Goal: Task Accomplishment & Management: Manage account settings

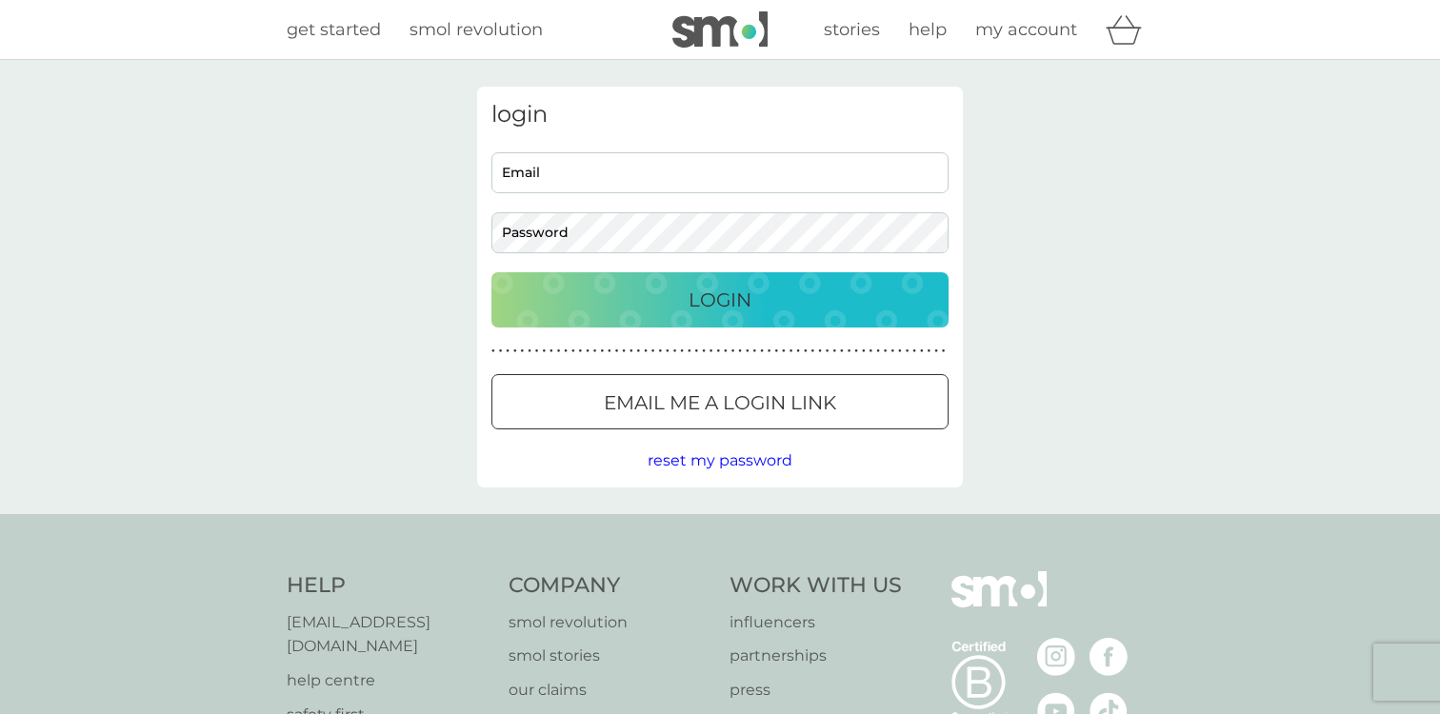
type input "[EMAIL_ADDRESS][DOMAIN_NAME]"
click at [638, 331] on div "login [EMAIL_ADDRESS][DOMAIN_NAME] Email Password Login ● ● ● ● ● ● ● ● ● ● ● ●…" at bounding box center [720, 287] width 486 height 401
click at [639, 311] on div "Login" at bounding box center [720, 300] width 419 height 30
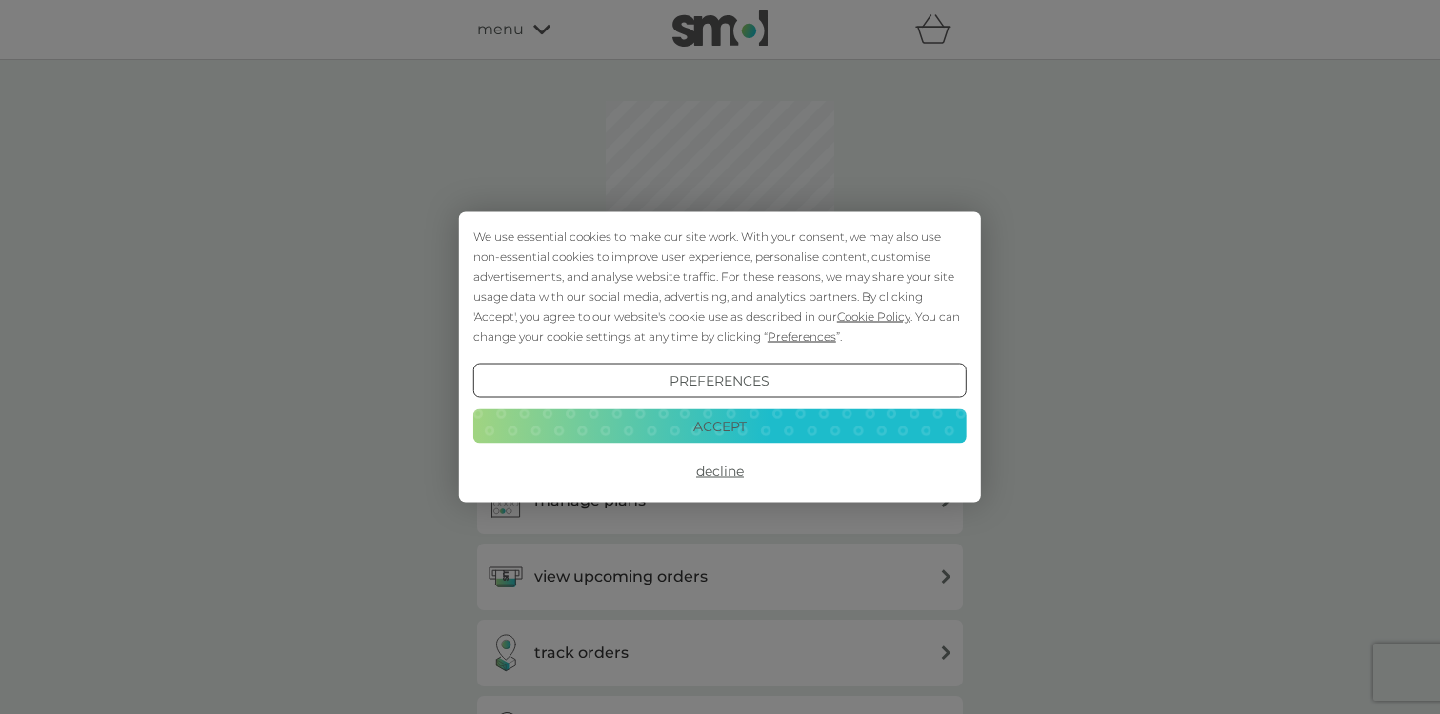
click at [673, 437] on button "Accept" at bounding box center [719, 426] width 493 height 34
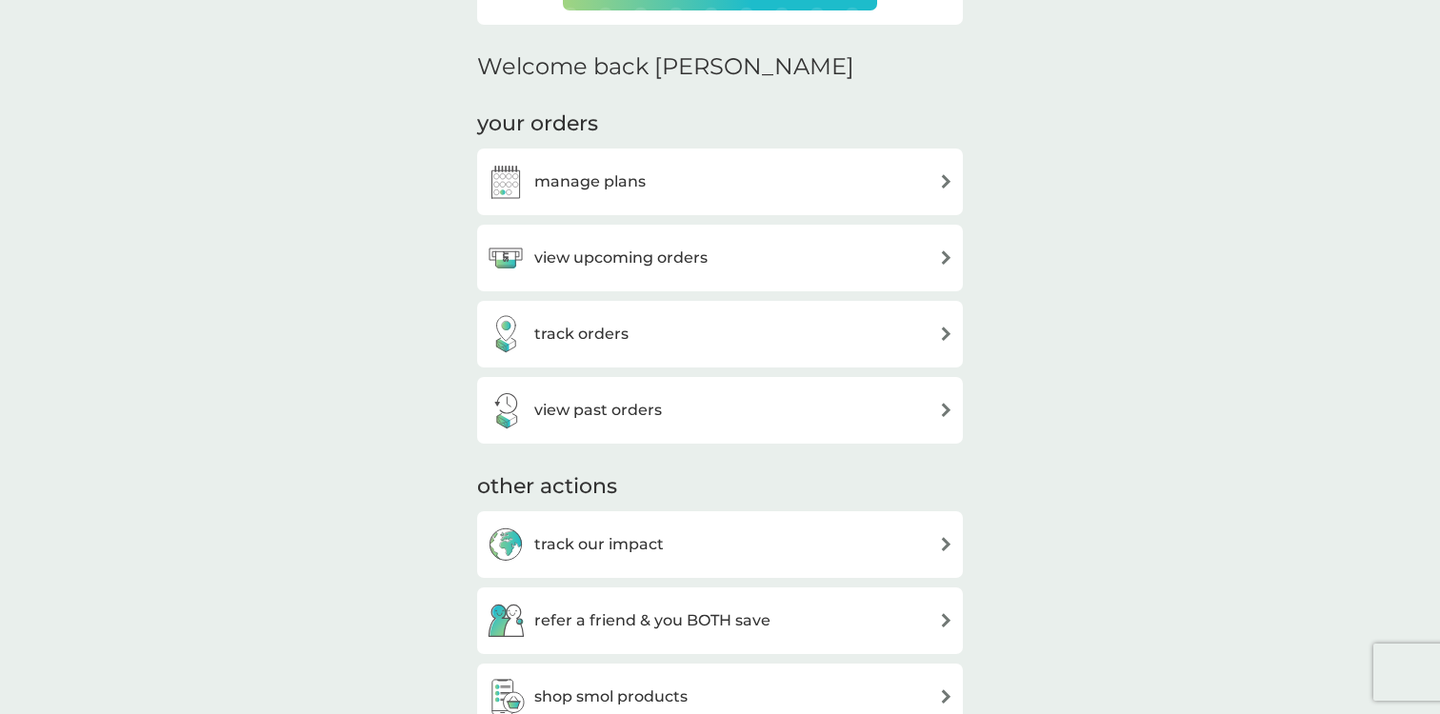
scroll to position [331, 0]
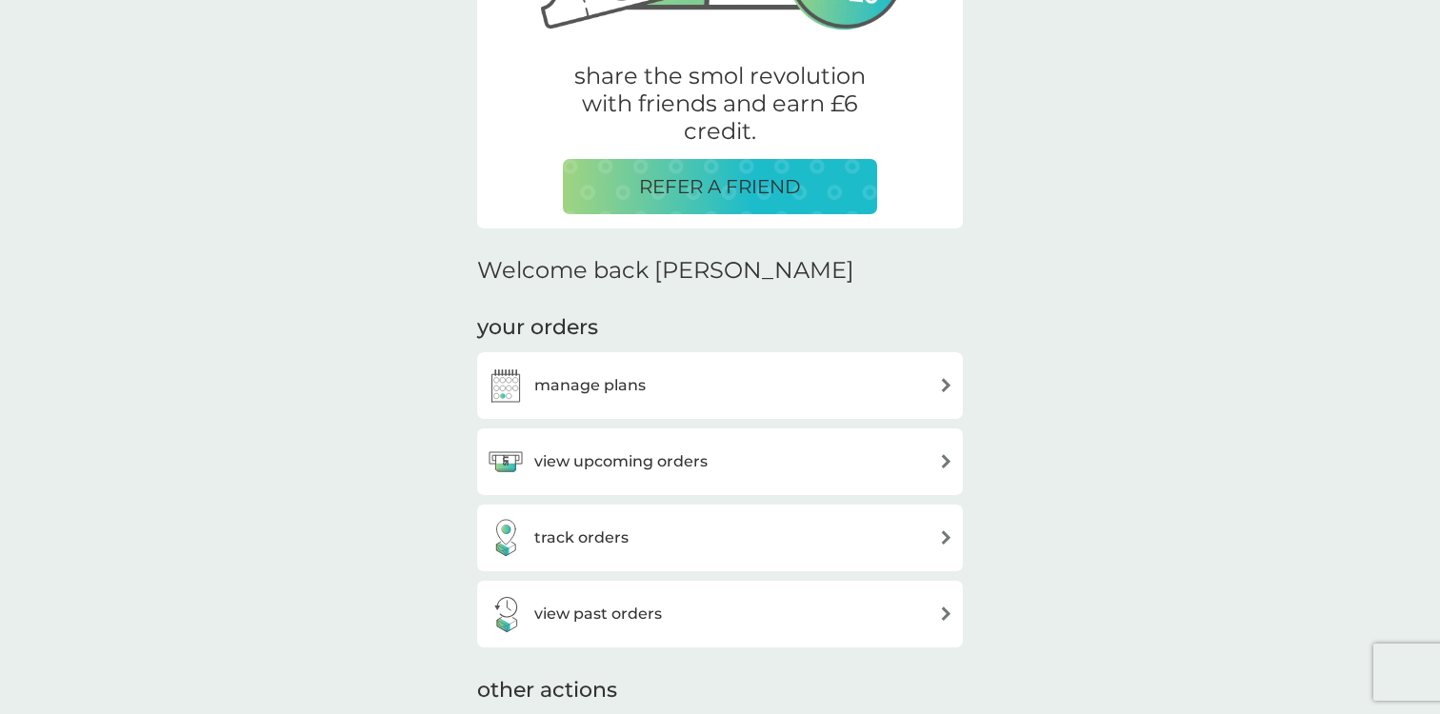
click at [611, 379] on h3 "manage plans" at bounding box center [589, 385] width 111 height 25
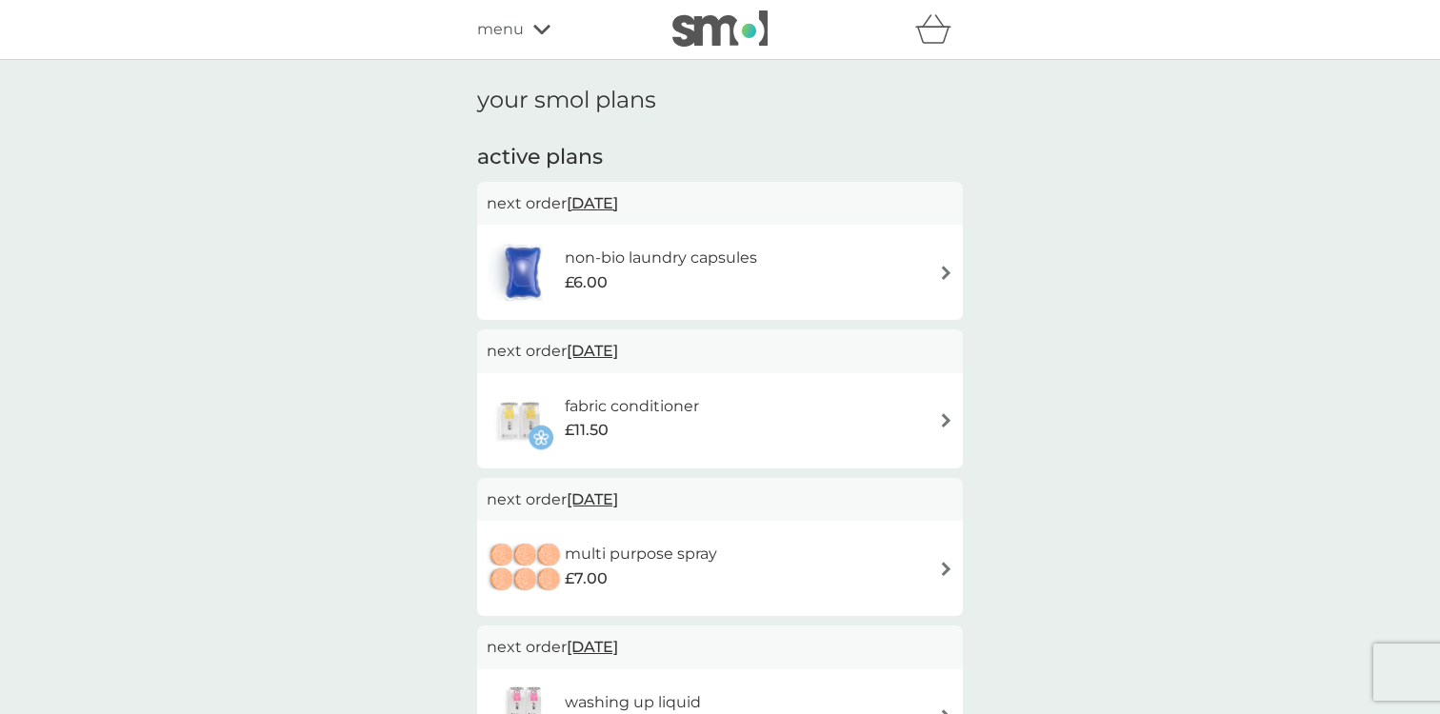
click at [607, 196] on span "[DATE]" at bounding box center [592, 203] width 51 height 37
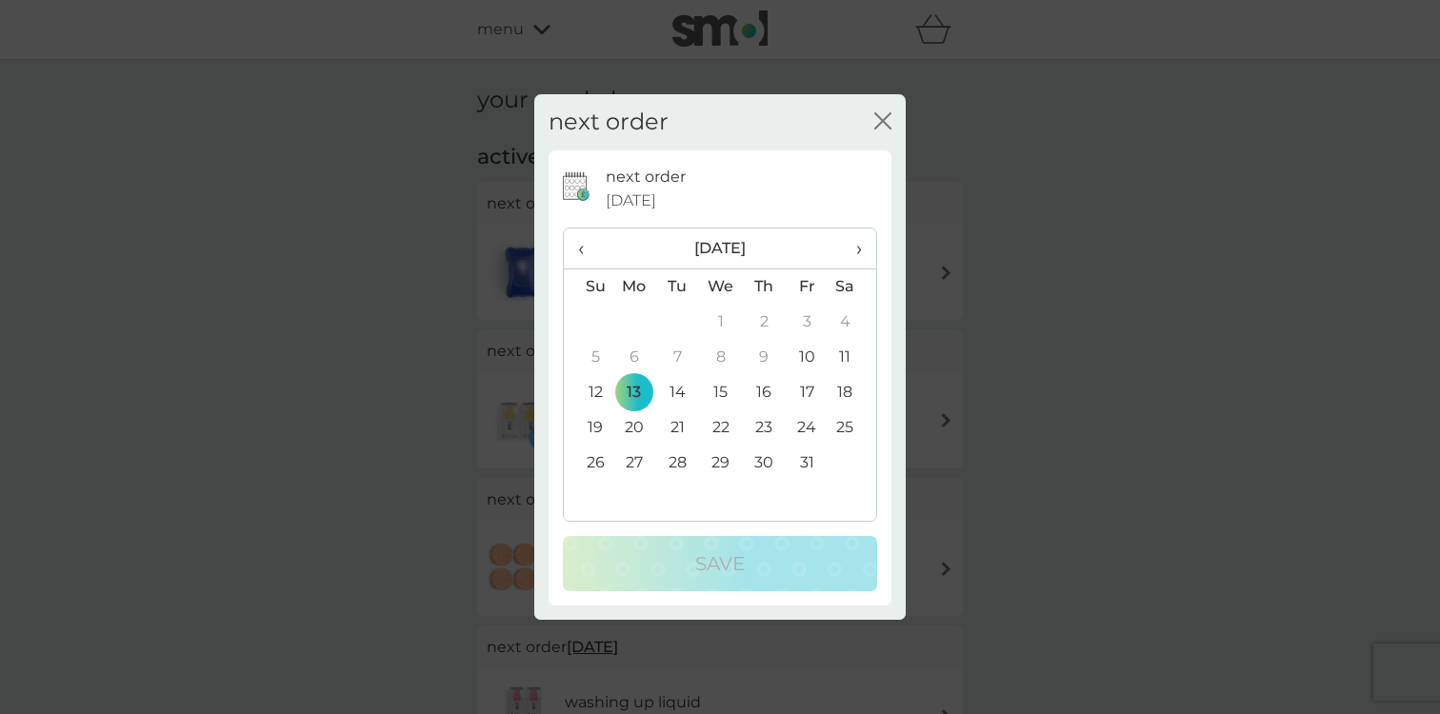
click at [861, 244] on span "›" at bounding box center [852, 249] width 19 height 40
click at [717, 464] on td "28" at bounding box center [721, 463] width 44 height 35
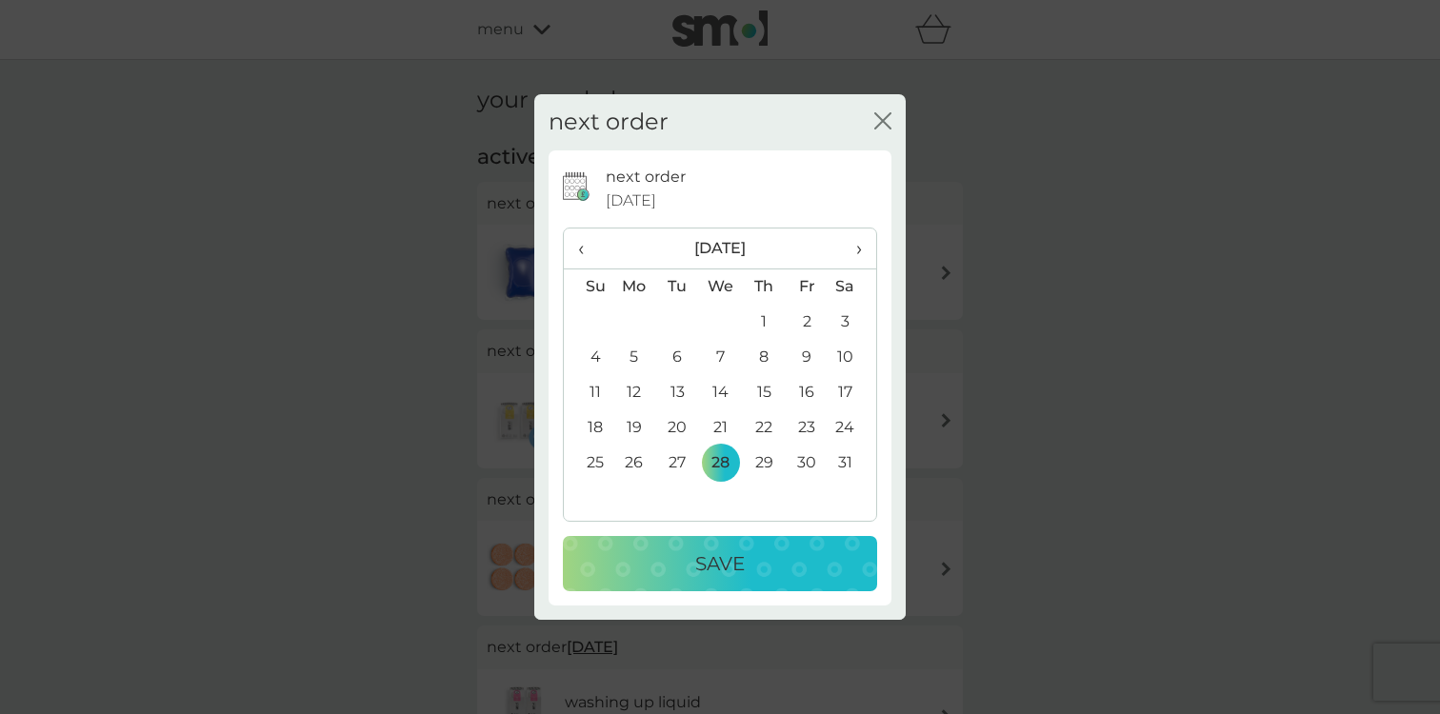
click at [712, 565] on p "Save" at bounding box center [720, 564] width 50 height 30
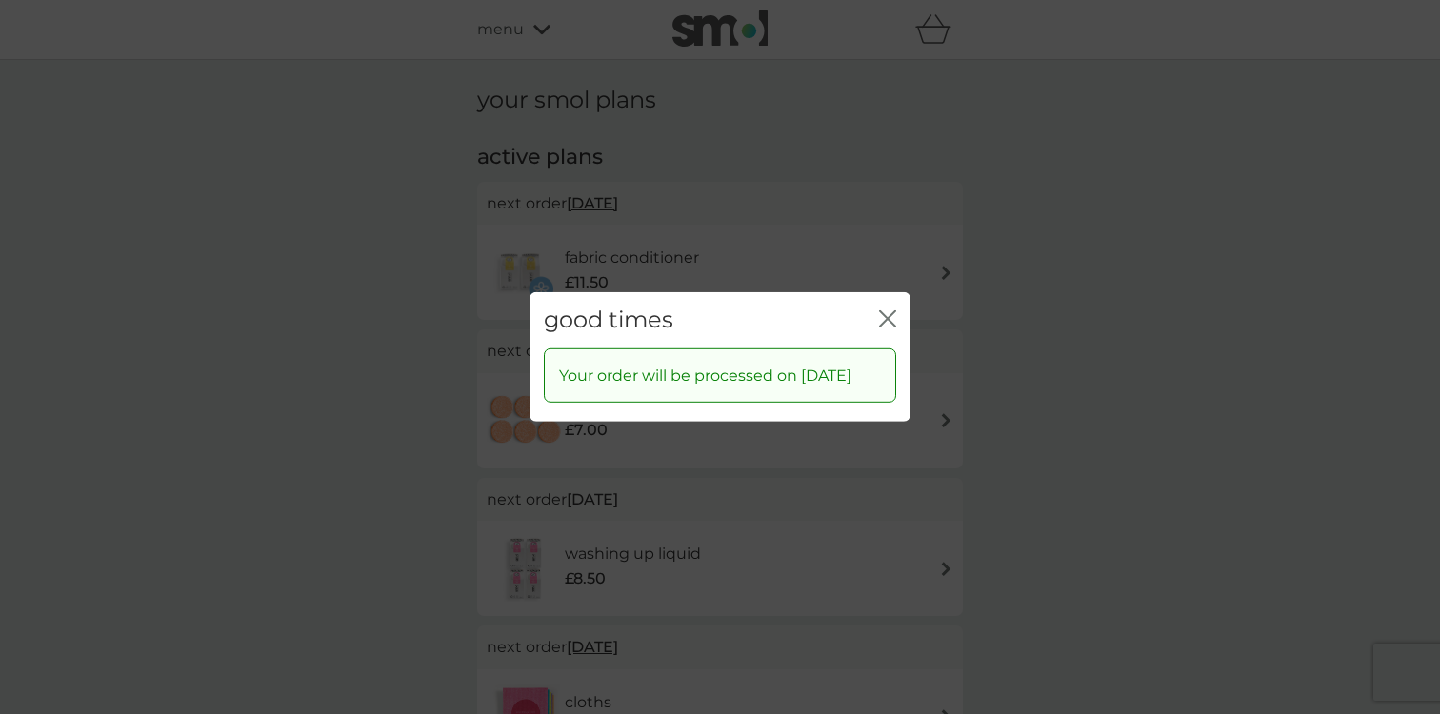
click at [878, 305] on div "good times close" at bounding box center [720, 320] width 381 height 56
click at [885, 311] on icon "close" at bounding box center [887, 319] width 17 height 17
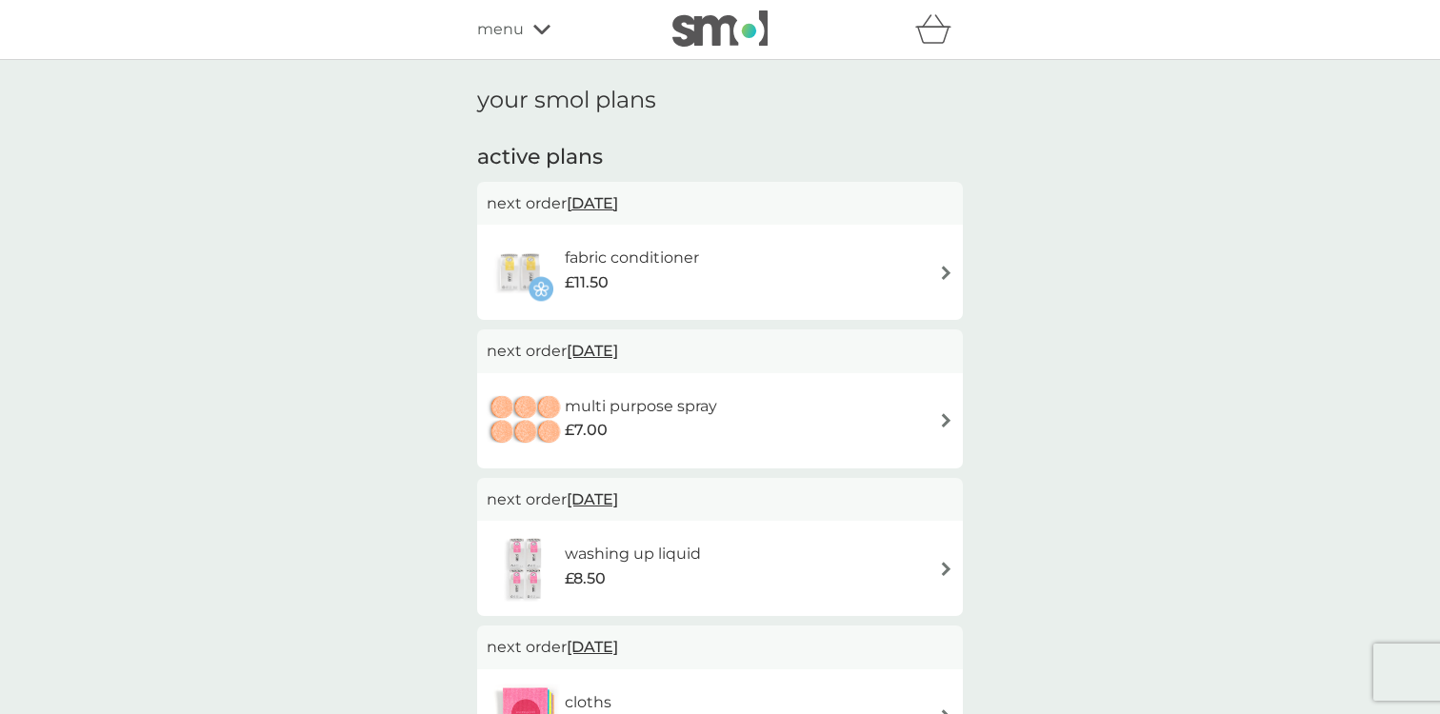
click at [609, 201] on span "[DATE]" at bounding box center [592, 203] width 51 height 37
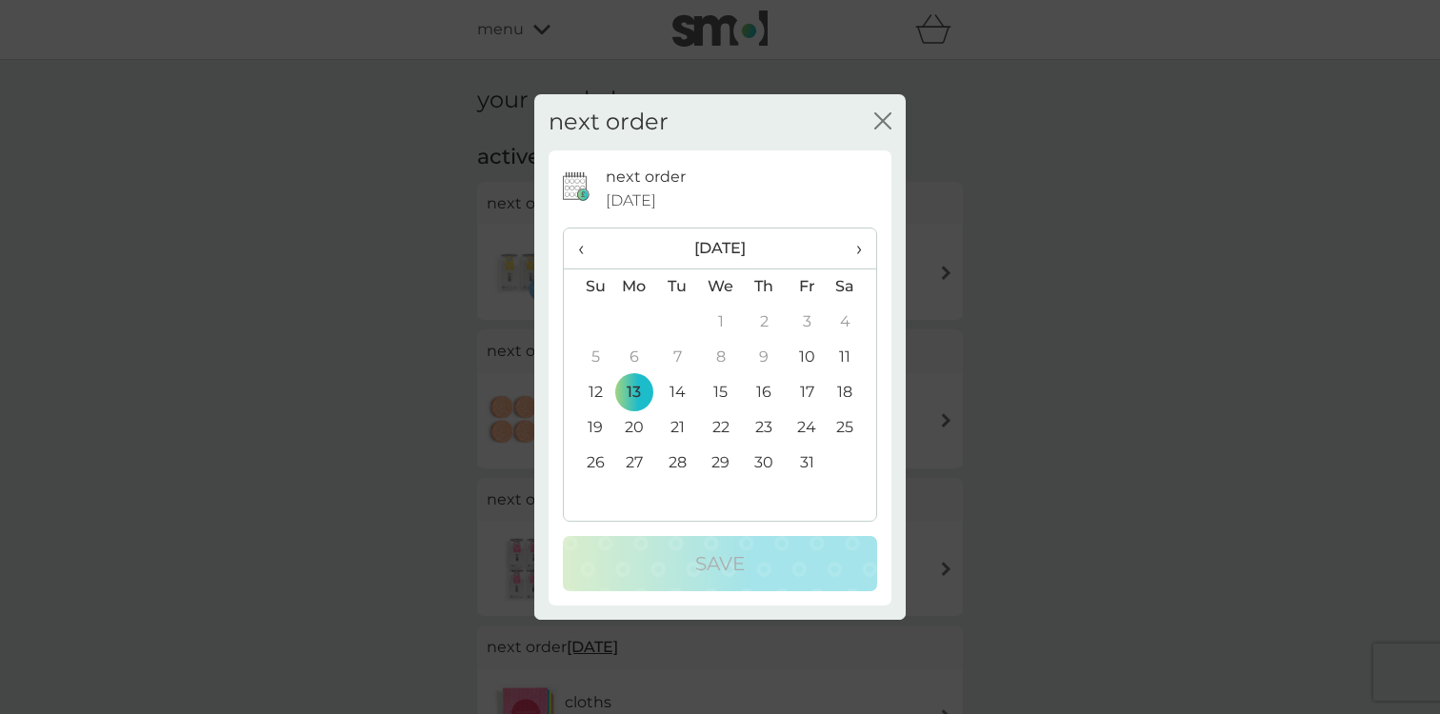
click at [858, 247] on span "›" at bounding box center [852, 249] width 19 height 40
click at [729, 422] on td "21" at bounding box center [721, 428] width 44 height 35
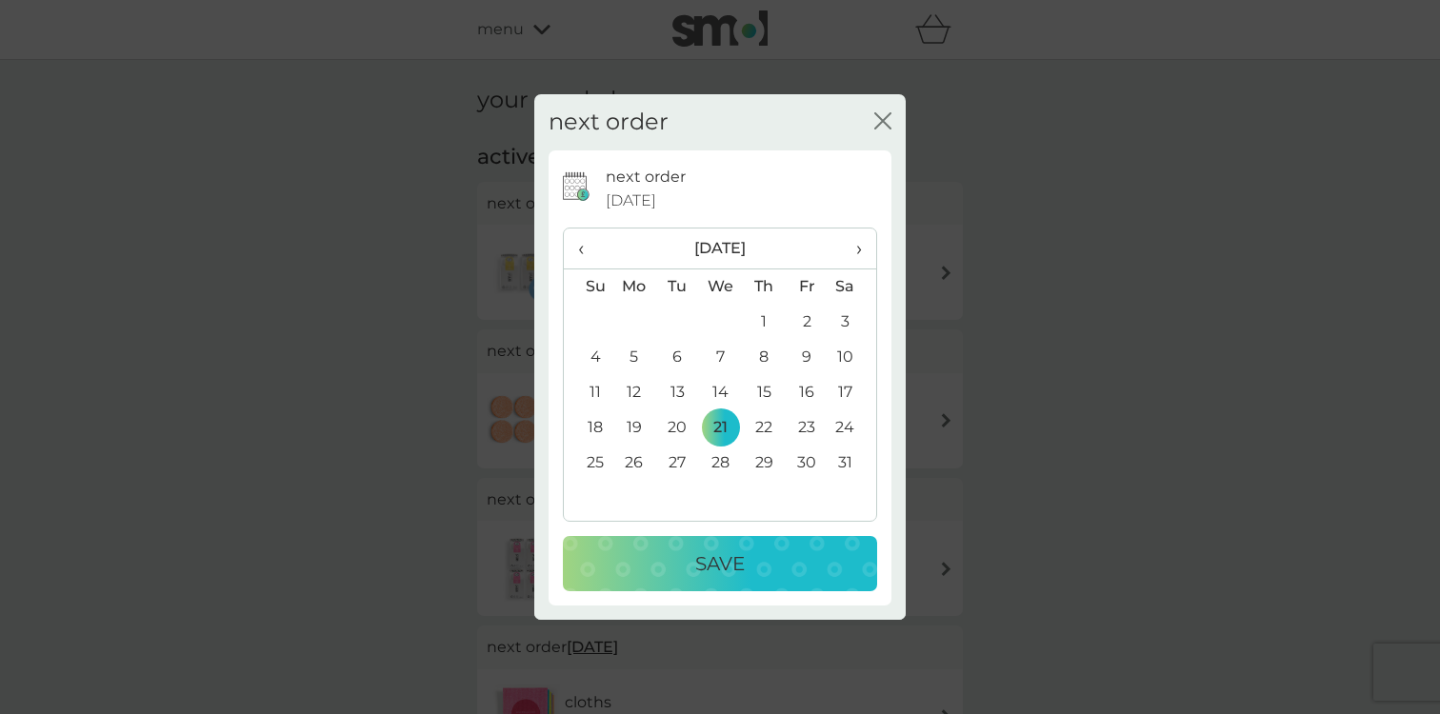
click at [726, 537] on button "Save" at bounding box center [720, 563] width 314 height 55
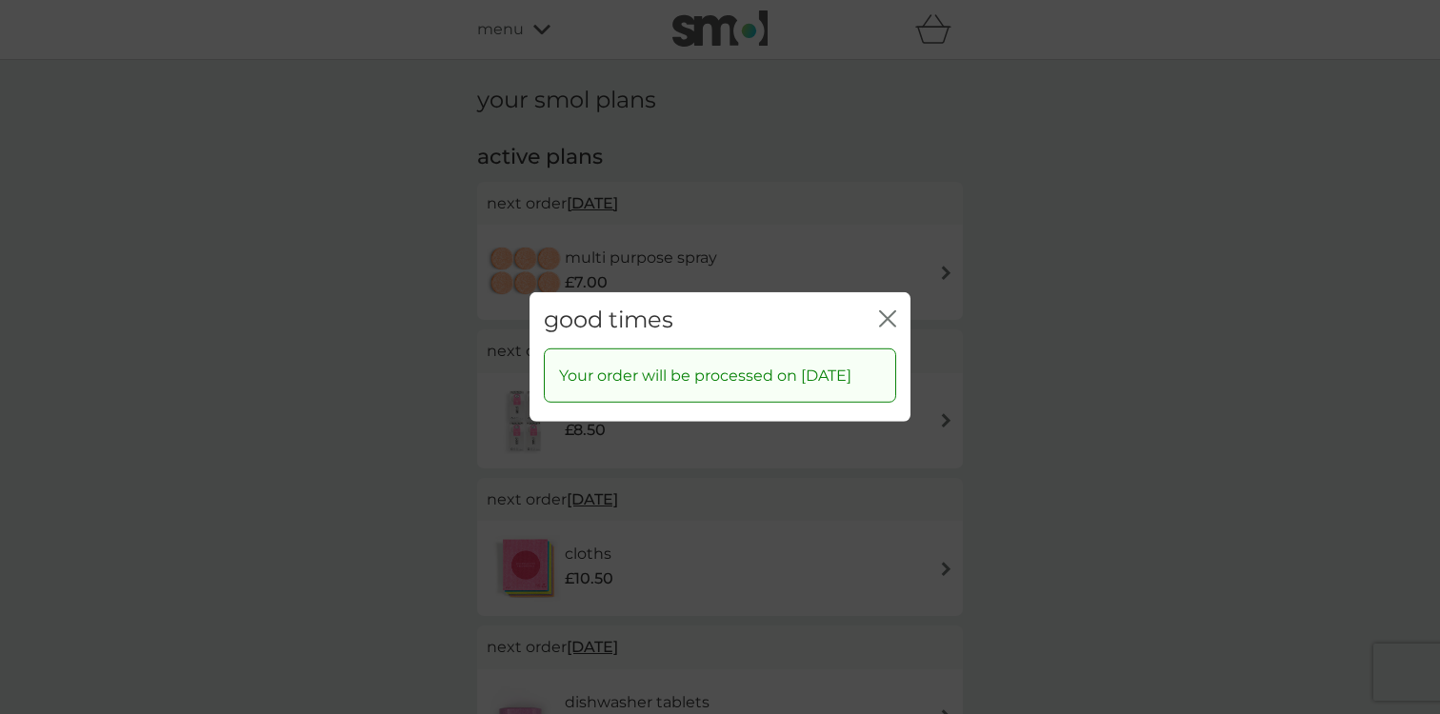
click at [892, 311] on icon "close" at bounding box center [887, 319] width 17 height 17
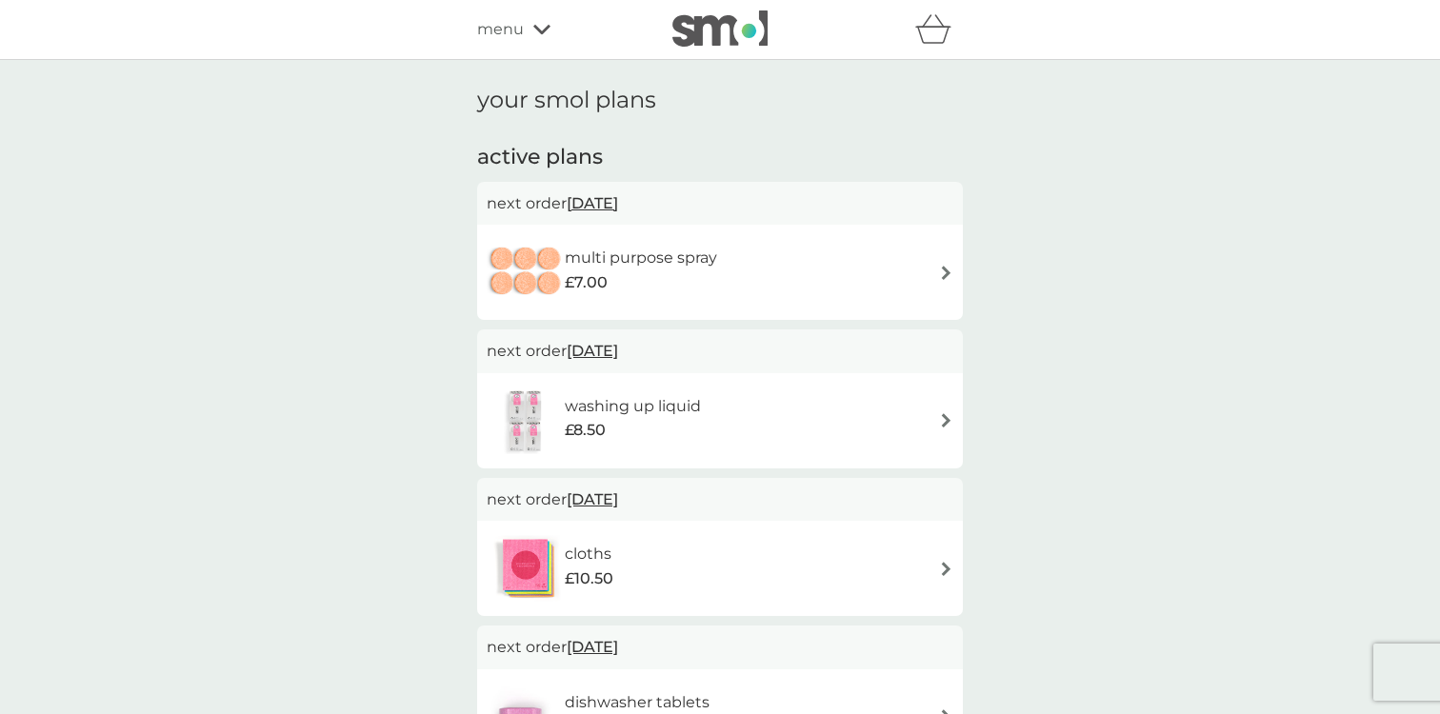
click at [618, 201] on span "[DATE]" at bounding box center [592, 203] width 51 height 37
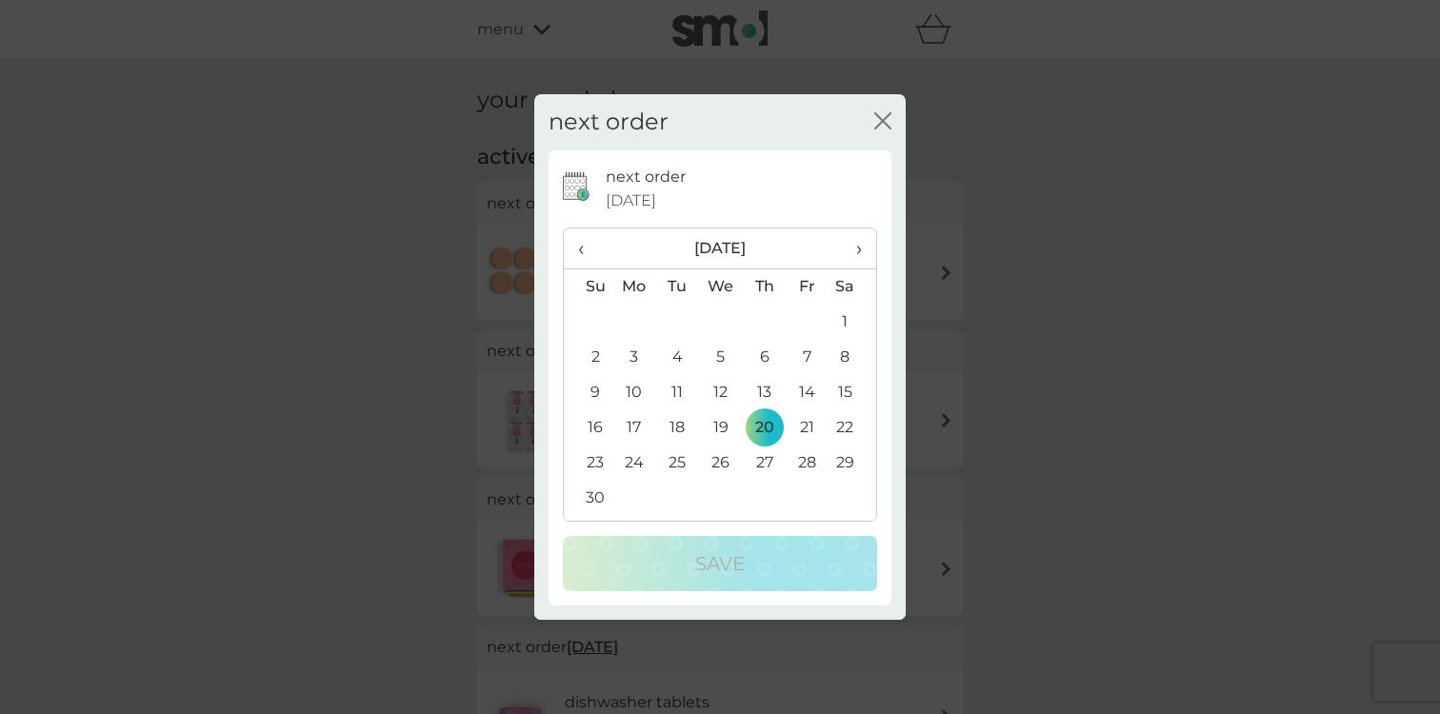
click at [858, 251] on span "›" at bounding box center [852, 249] width 19 height 40
click at [680, 492] on td "31" at bounding box center [677, 498] width 43 height 35
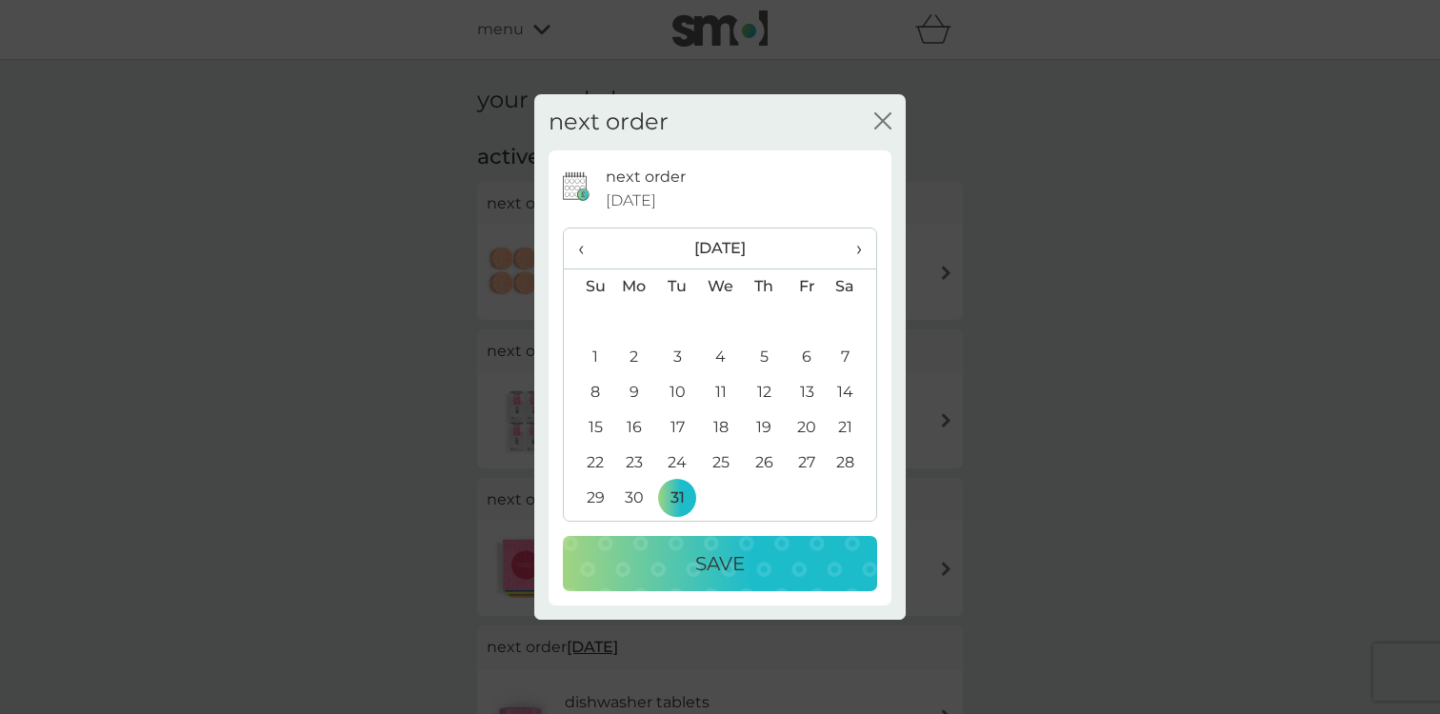
click at [705, 580] on button "Save" at bounding box center [720, 563] width 314 height 55
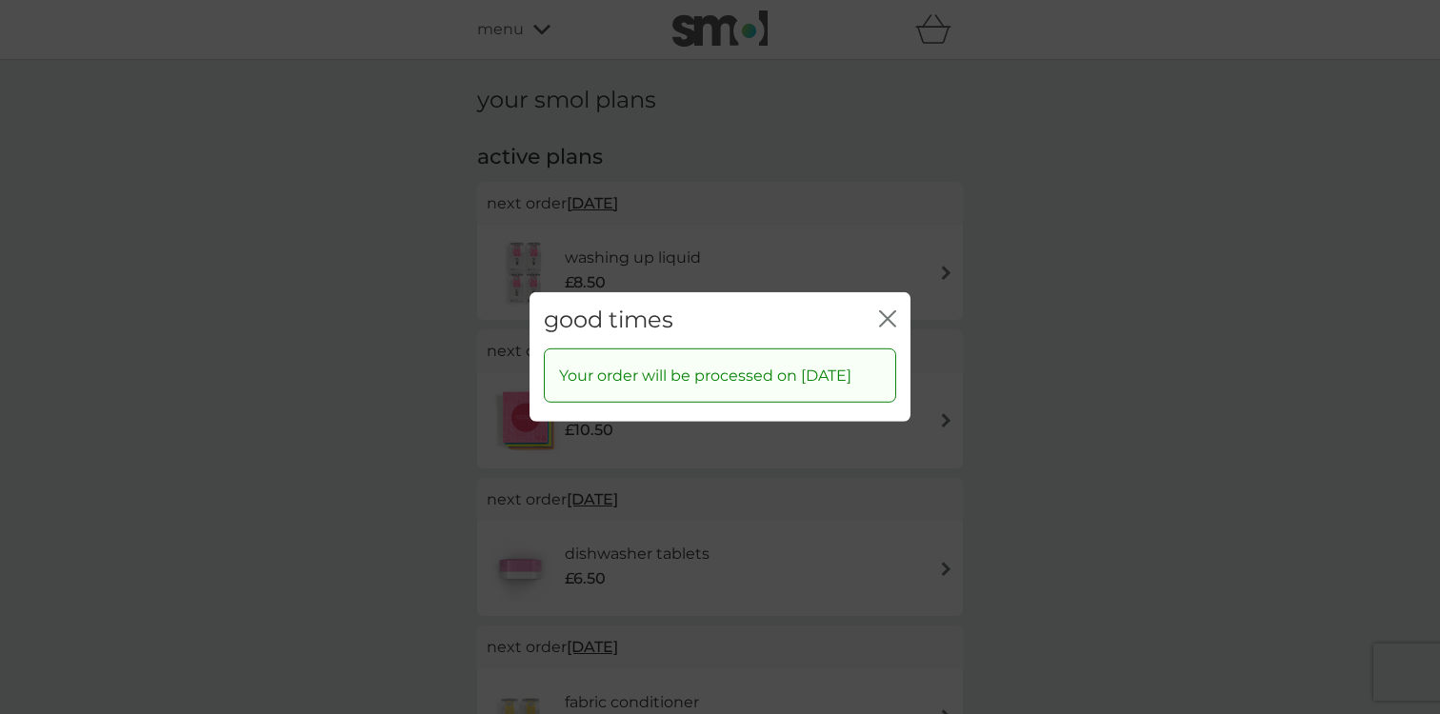
click at [893, 311] on icon "close" at bounding box center [887, 319] width 17 height 17
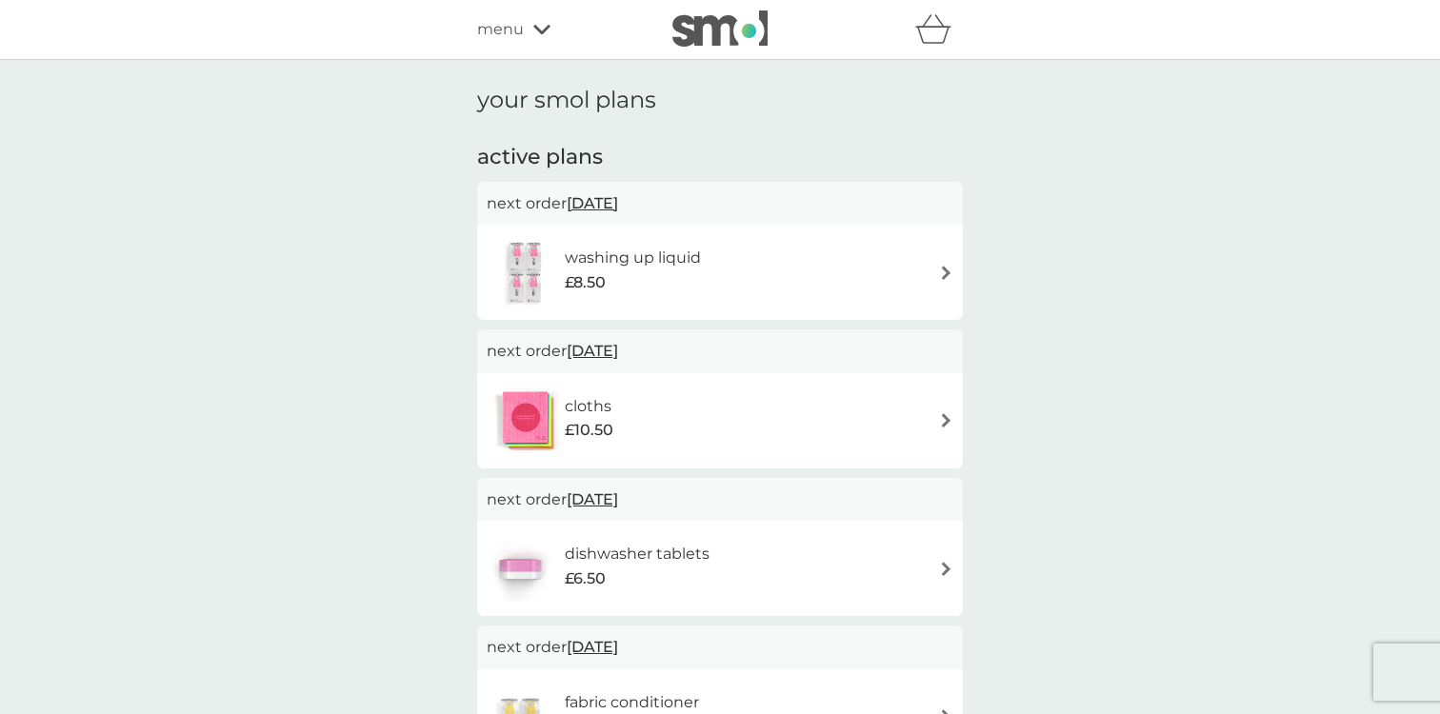
click at [618, 203] on span "[DATE]" at bounding box center [592, 203] width 51 height 37
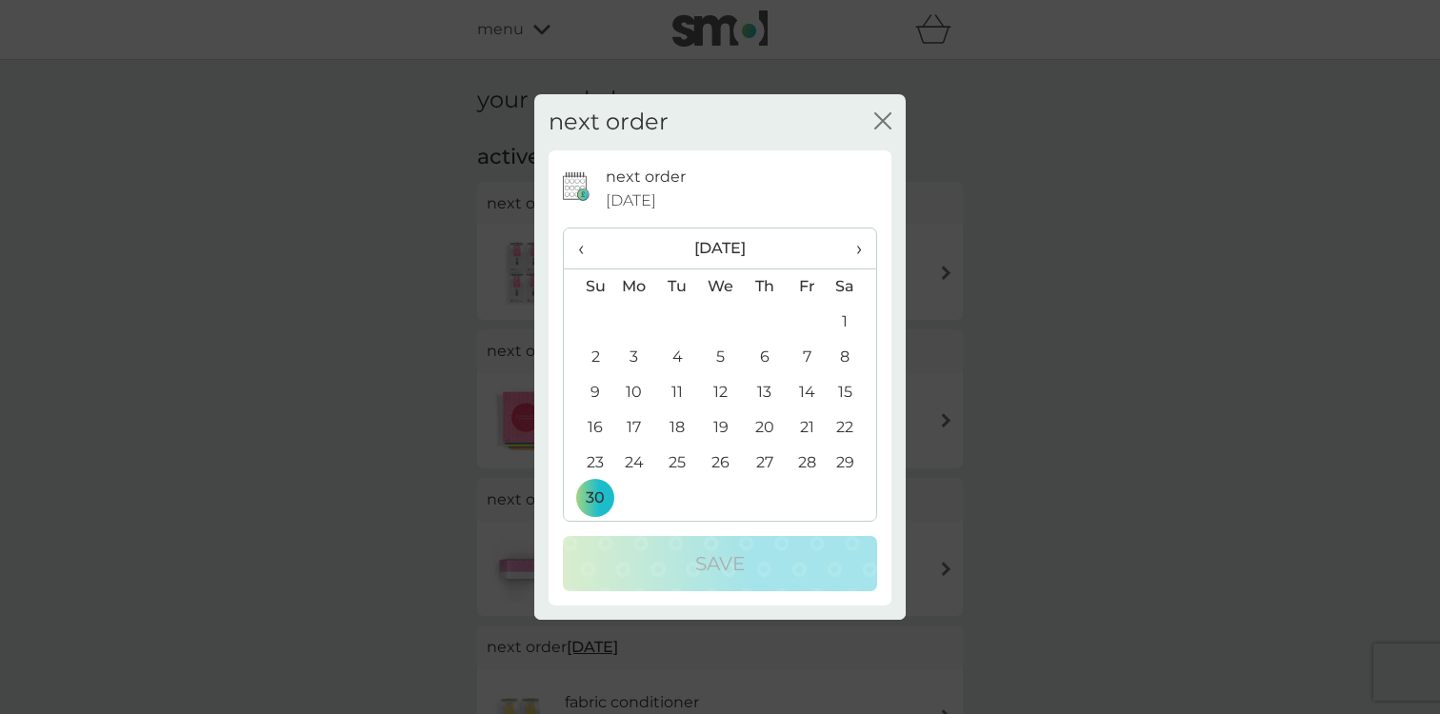
click at [862, 255] on th "›" at bounding box center [853, 249] width 48 height 41
click at [714, 419] on td "18" at bounding box center [721, 428] width 44 height 35
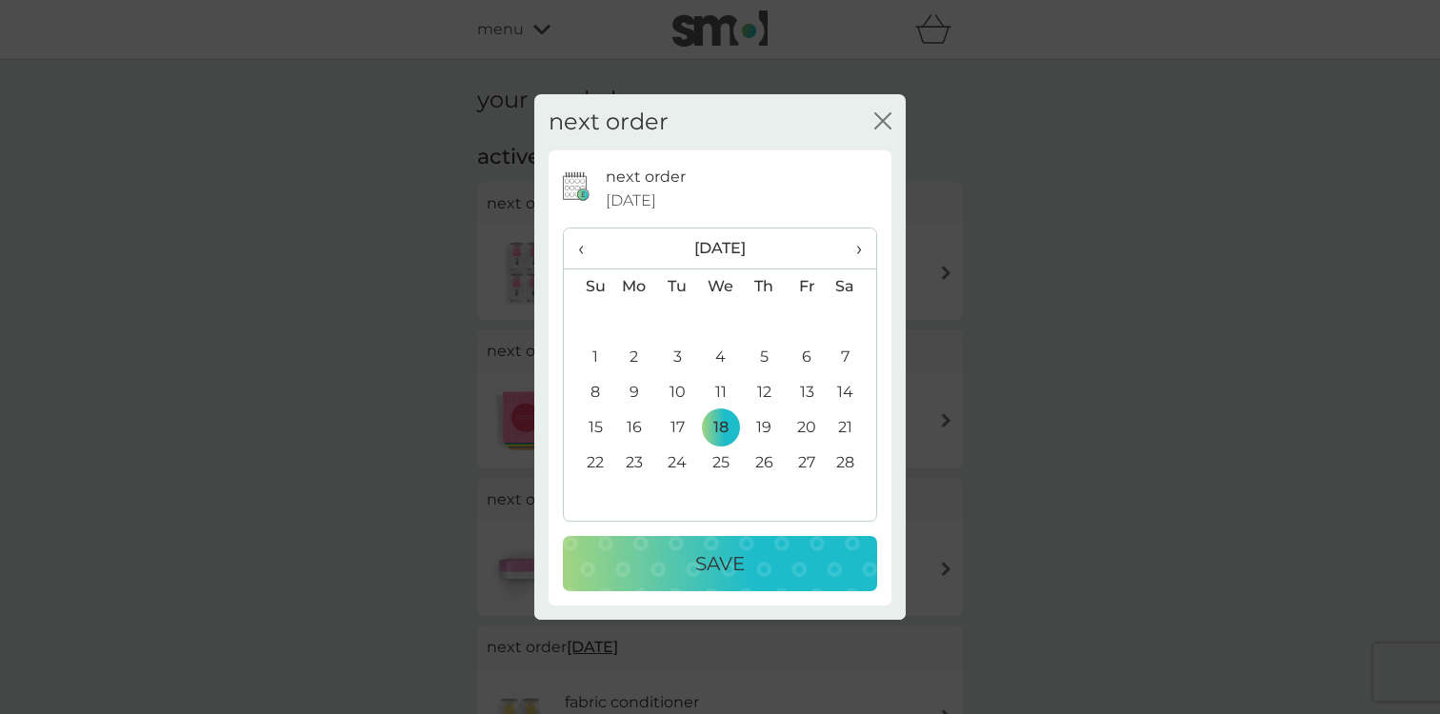
click at [713, 571] on p "Save" at bounding box center [720, 564] width 50 height 30
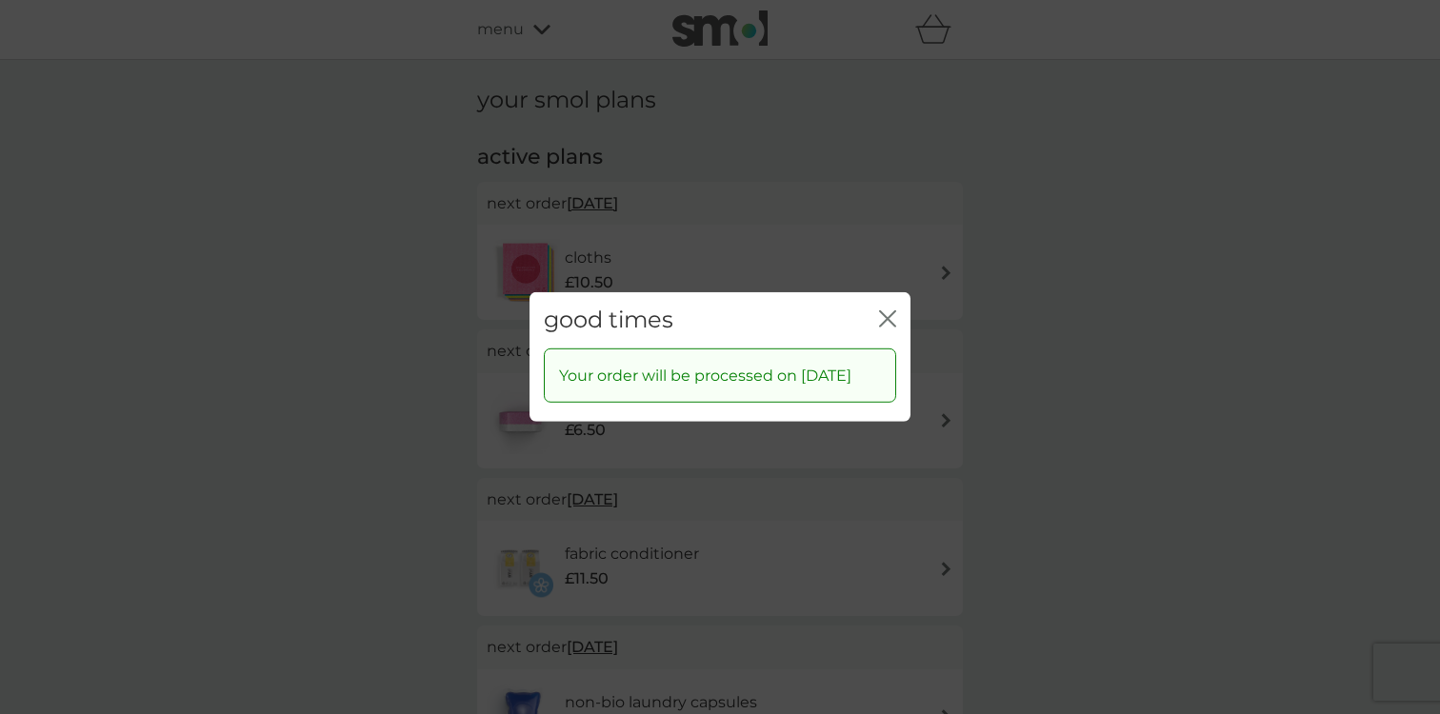
click at [890, 314] on icon "close" at bounding box center [887, 319] width 17 height 17
